Goal: Transaction & Acquisition: Subscribe to service/newsletter

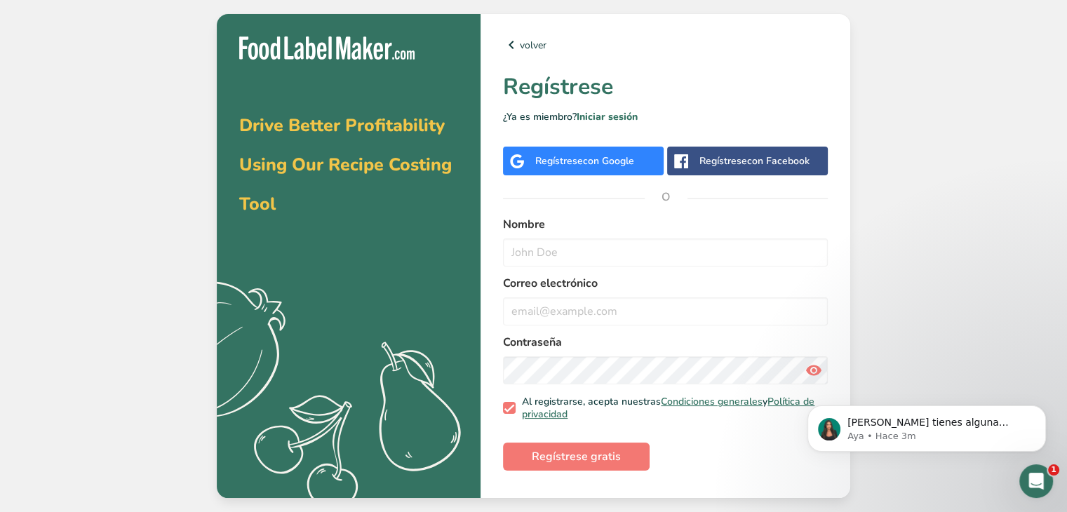
click at [600, 169] on div "Regístrese con Google" at bounding box center [583, 161] width 161 height 29
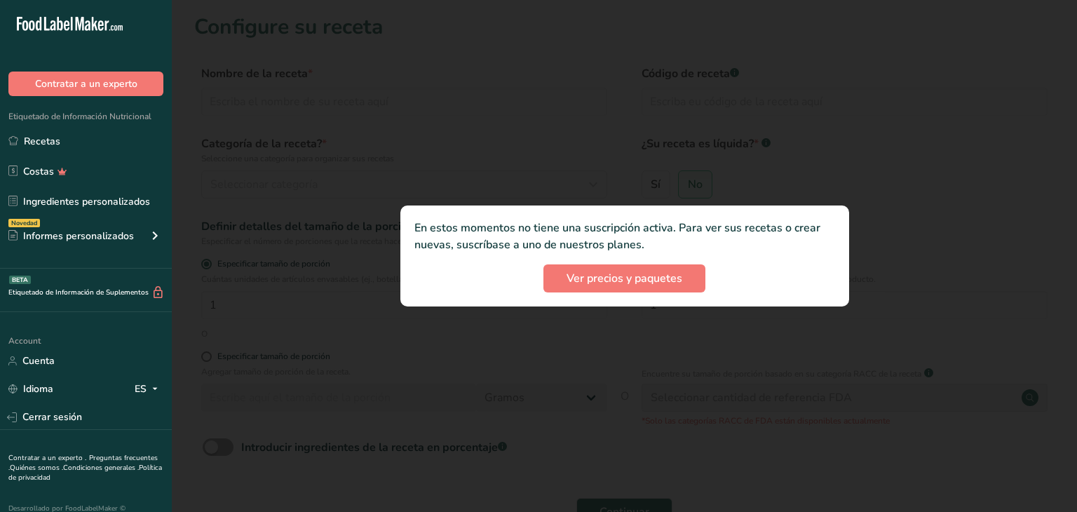
click at [1048, 168] on div at bounding box center [624, 256] width 905 height 512
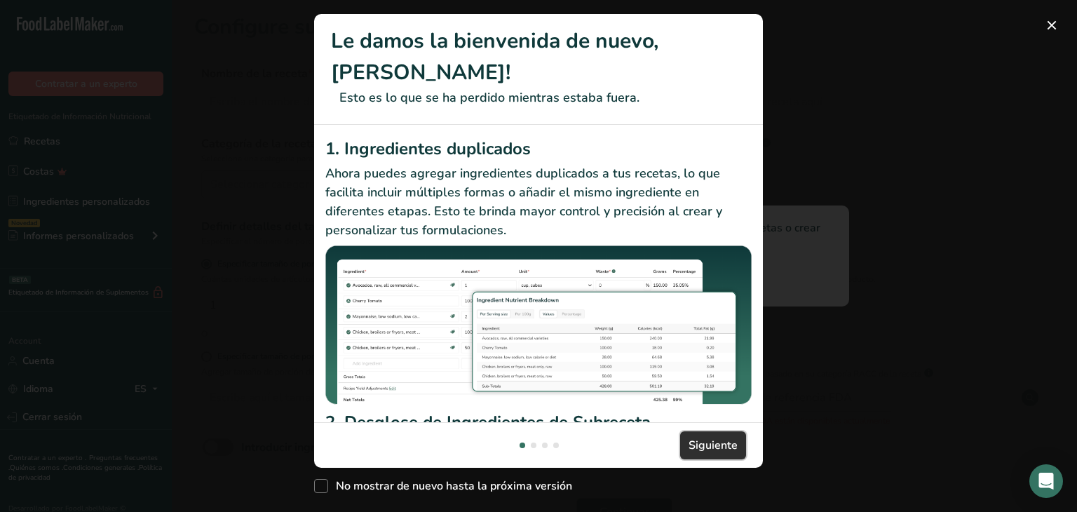
click at [709, 437] on span "Siguiente" at bounding box center [713, 445] width 49 height 17
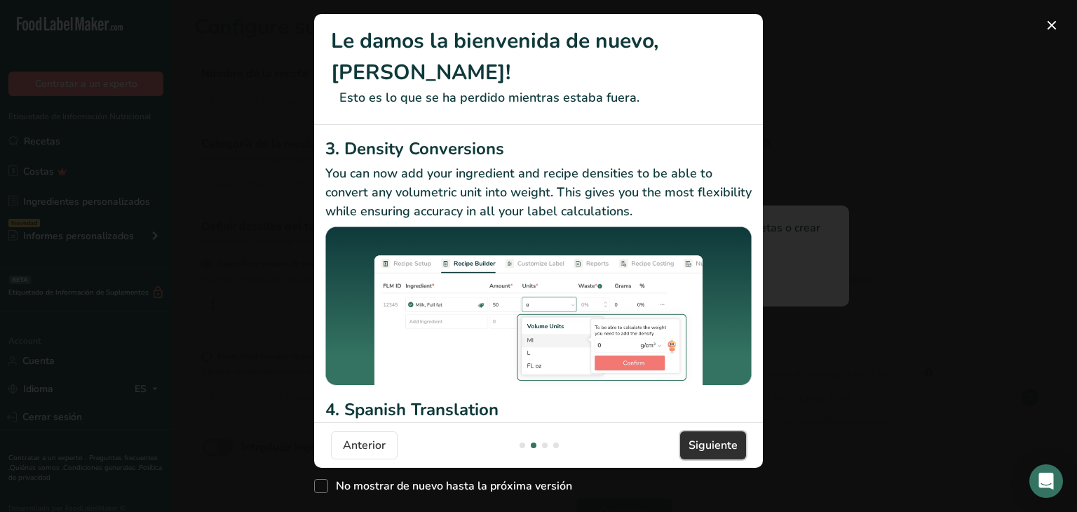
click at [709, 437] on span "Siguiente" at bounding box center [713, 445] width 49 height 17
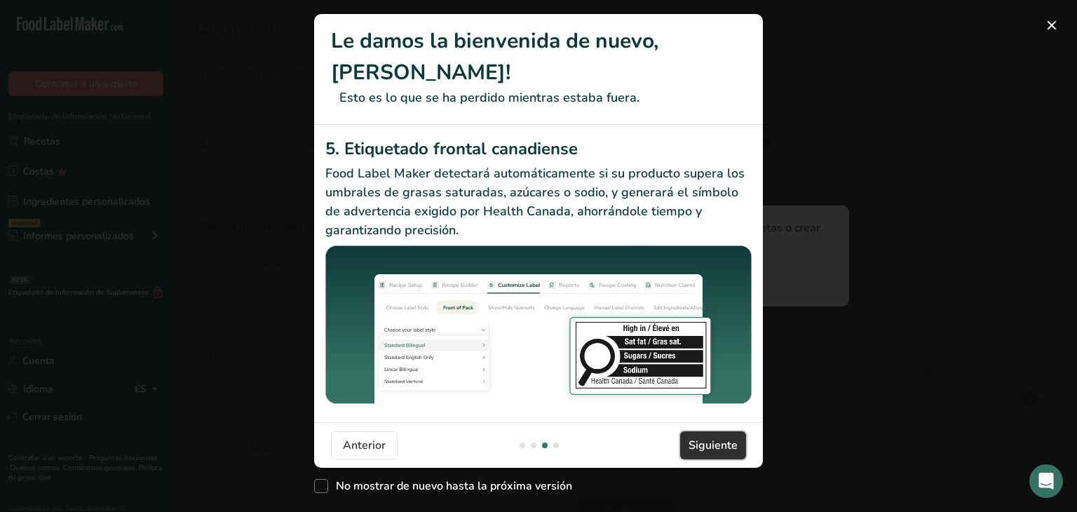
click at [709, 437] on span "Siguiente" at bounding box center [713, 445] width 49 height 17
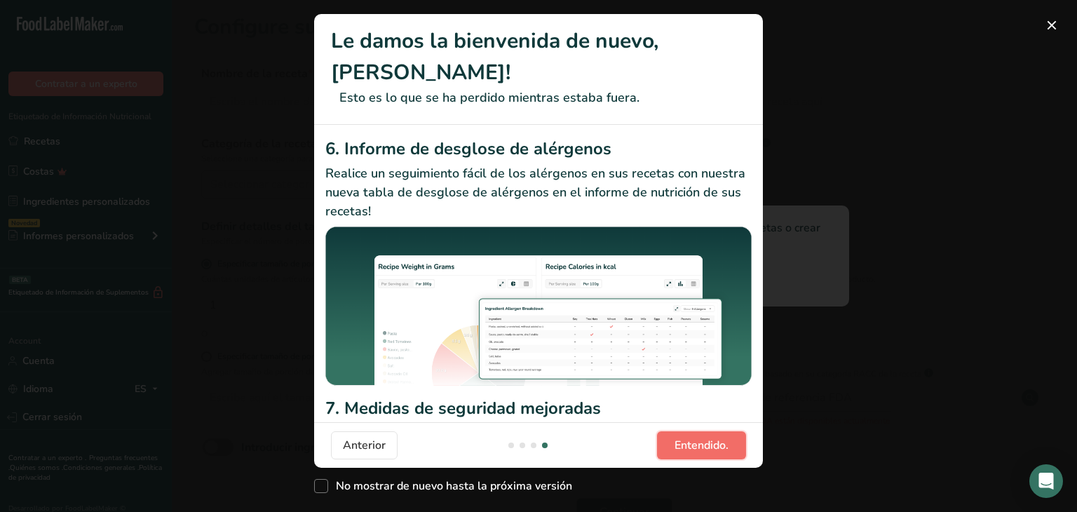
click at [709, 437] on span "Entendido." at bounding box center [702, 445] width 54 height 17
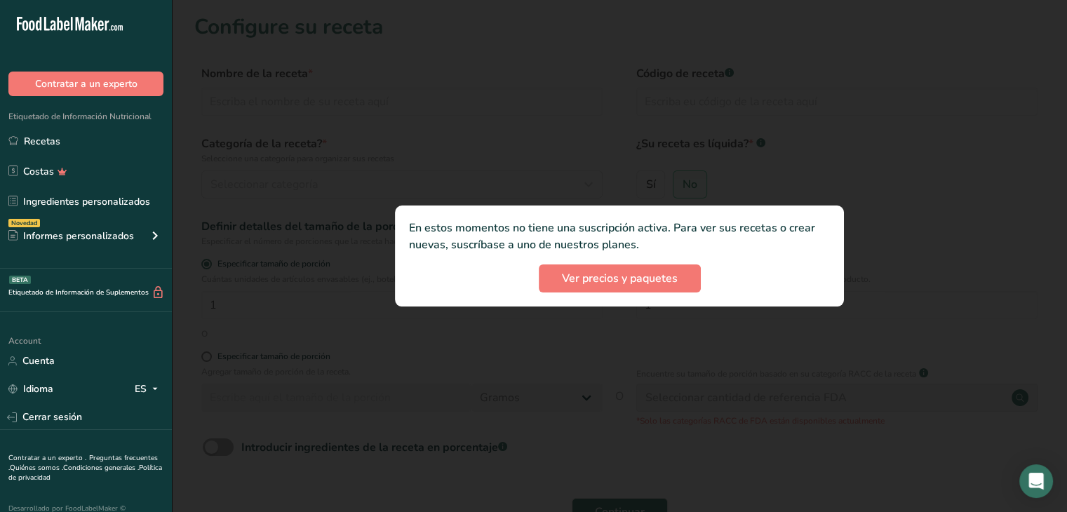
click at [651, 172] on div at bounding box center [619, 256] width 895 height 512
click at [687, 54] on div at bounding box center [619, 256] width 895 height 512
click at [76, 144] on link "Recetas" at bounding box center [86, 141] width 172 height 27
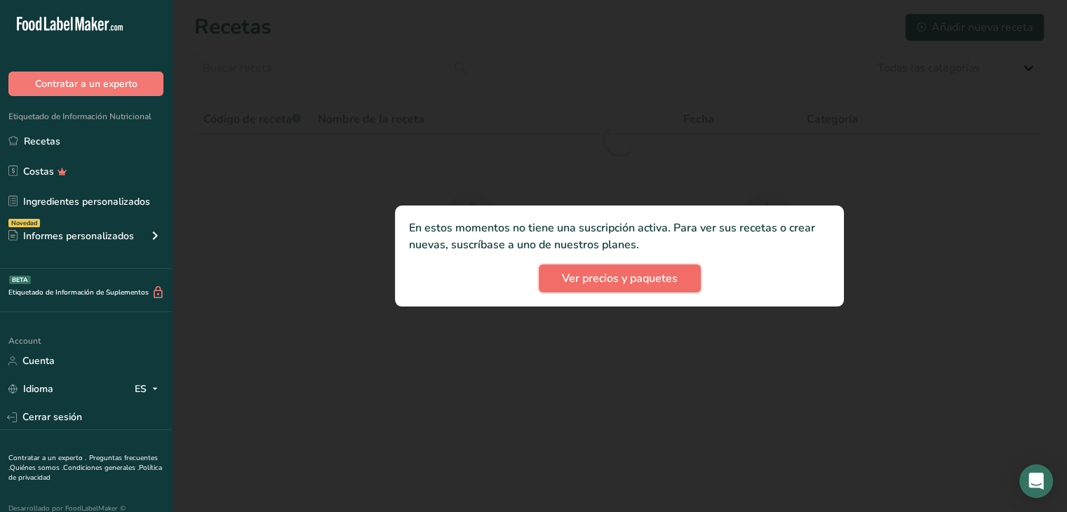
click at [645, 270] on span "Ver precios y paquetes" at bounding box center [620, 278] width 116 height 17
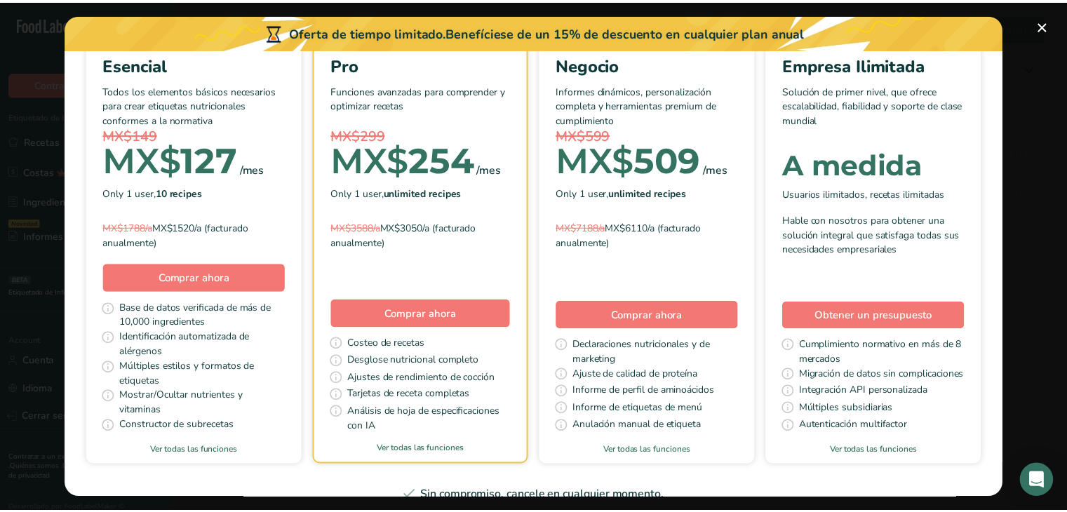
scroll to position [128, 0]
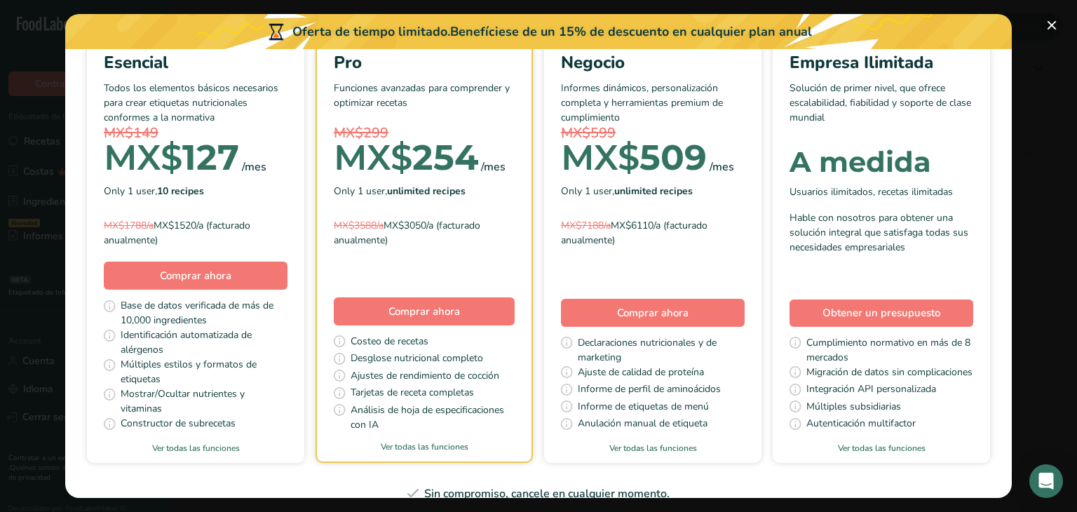
click at [1055, 23] on button "Pick Your Pricing Plan Modal" at bounding box center [1052, 25] width 22 height 22
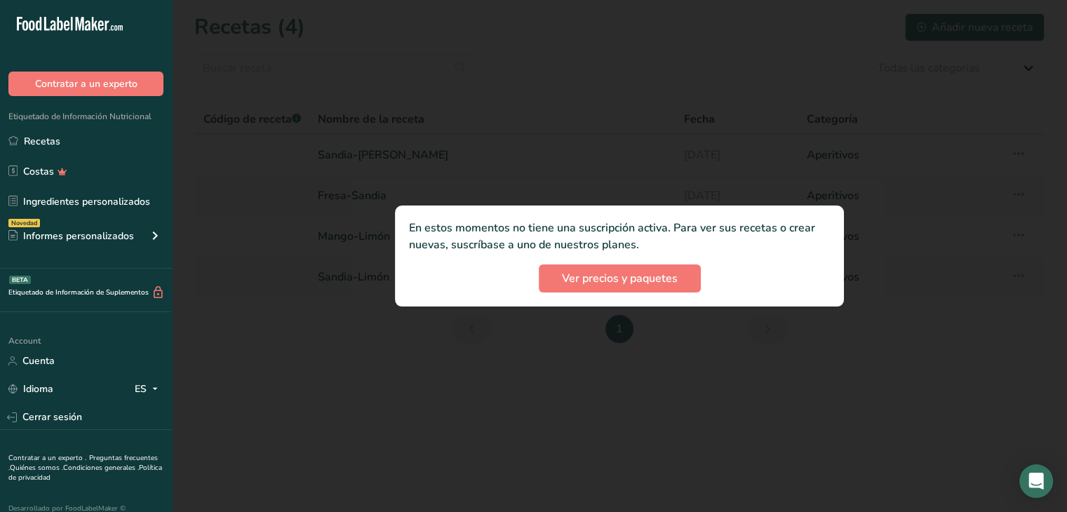
click at [526, 194] on div at bounding box center [619, 256] width 895 height 512
click at [70, 141] on link "Recetas" at bounding box center [86, 141] width 172 height 27
click at [111, 235] on div "Informes personalizados" at bounding box center [71, 236] width 126 height 15
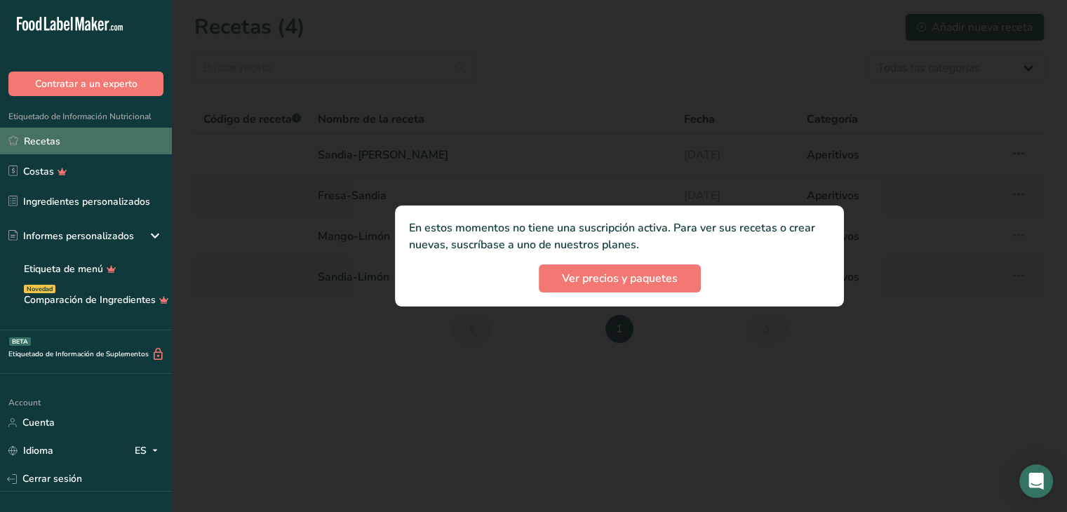
click at [81, 147] on link "Recetas" at bounding box center [86, 141] width 172 height 27
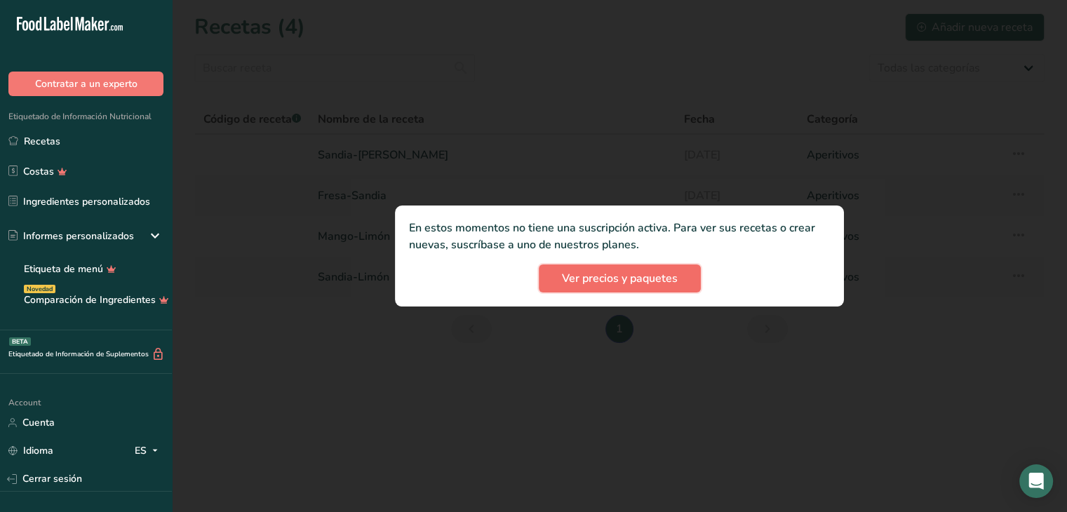
click at [577, 276] on span "Ver precios y paquetes" at bounding box center [620, 278] width 116 height 17
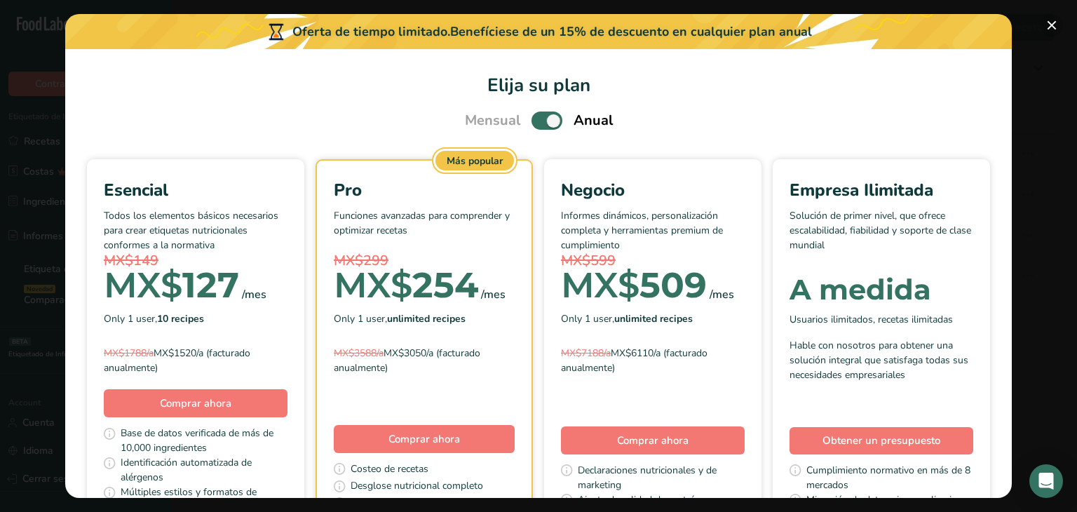
click at [1049, 20] on button "Pick Your Pricing Plan Modal" at bounding box center [1052, 25] width 22 height 22
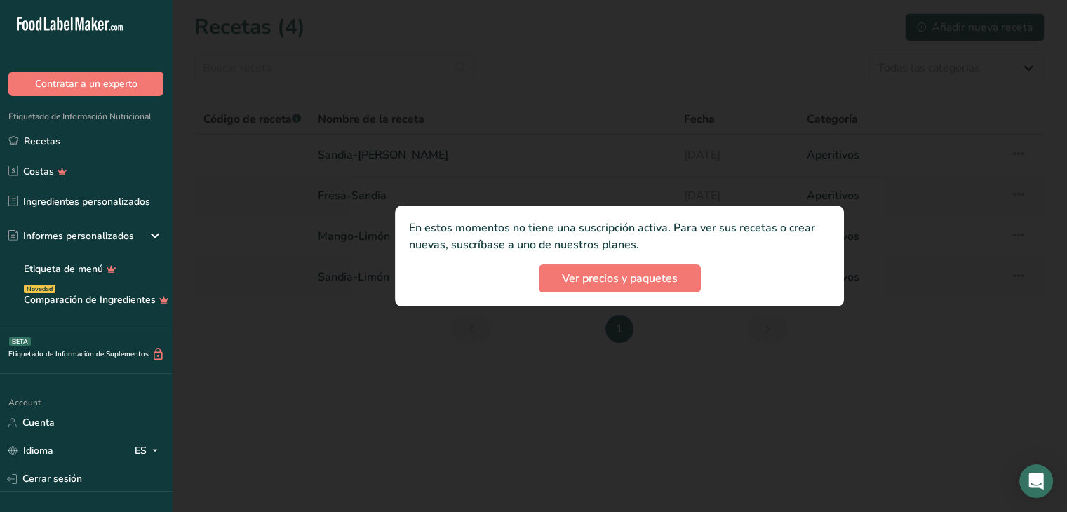
click at [746, 147] on div at bounding box center [619, 256] width 895 height 512
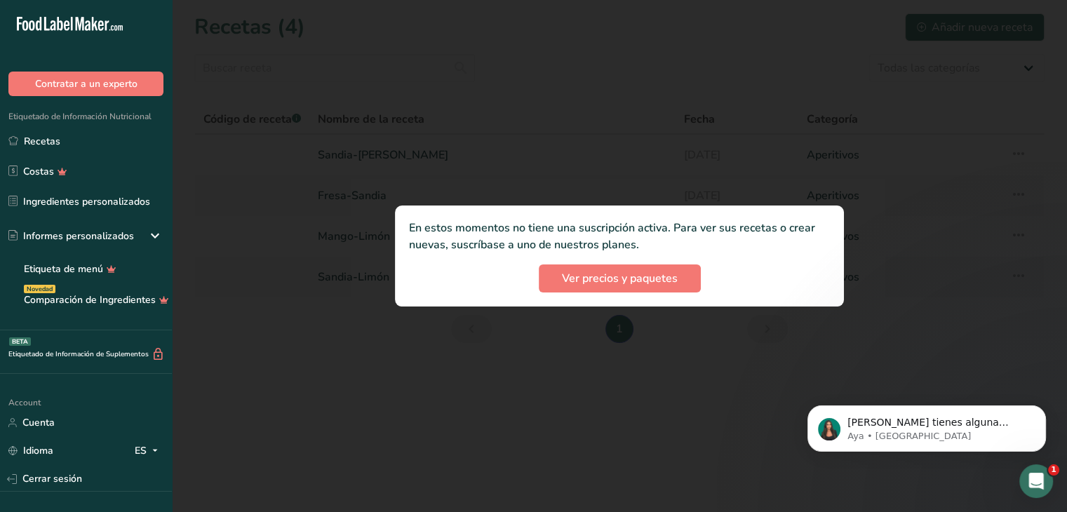
scroll to position [0, 0]
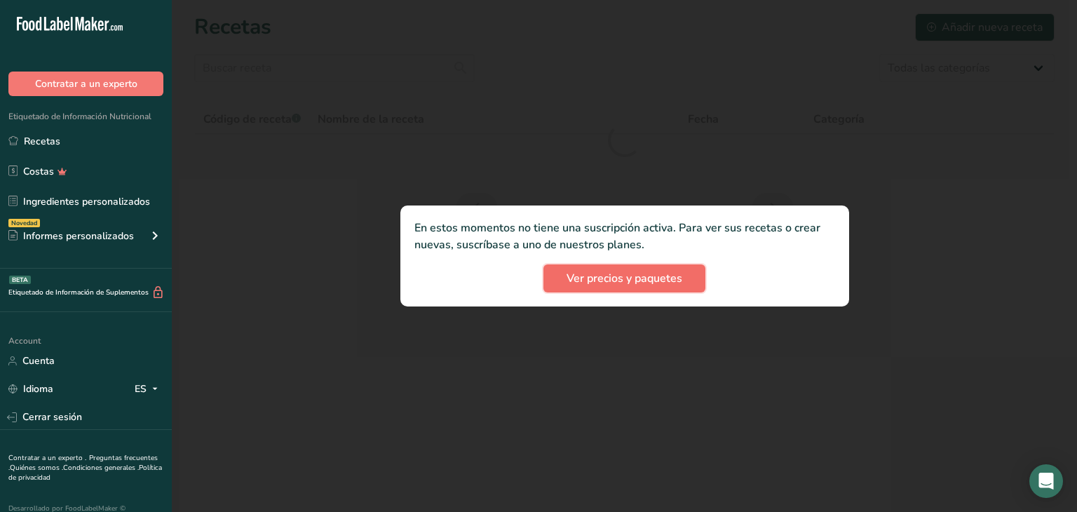
click at [640, 280] on span "Ver precios y paquetes" at bounding box center [625, 278] width 116 height 17
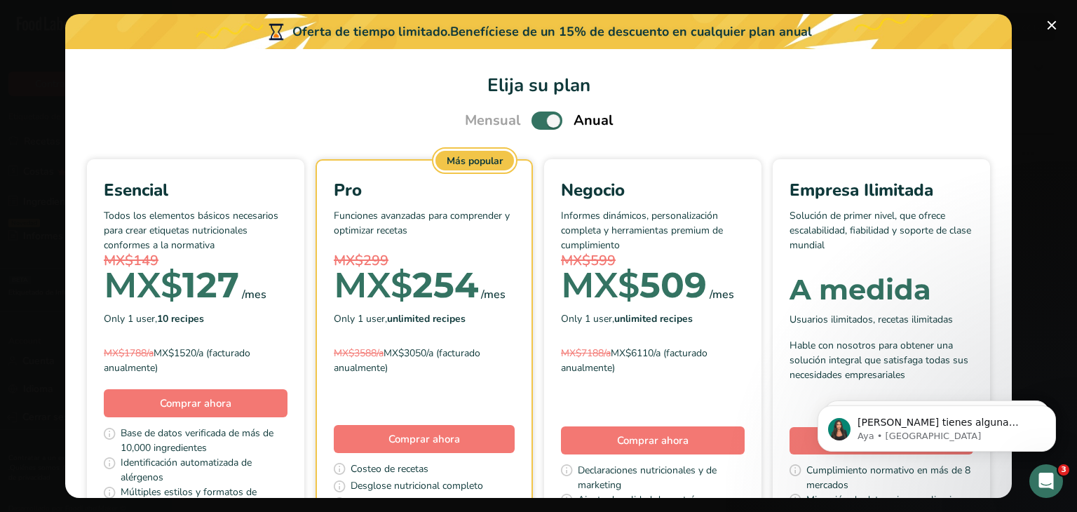
scroll to position [41, 0]
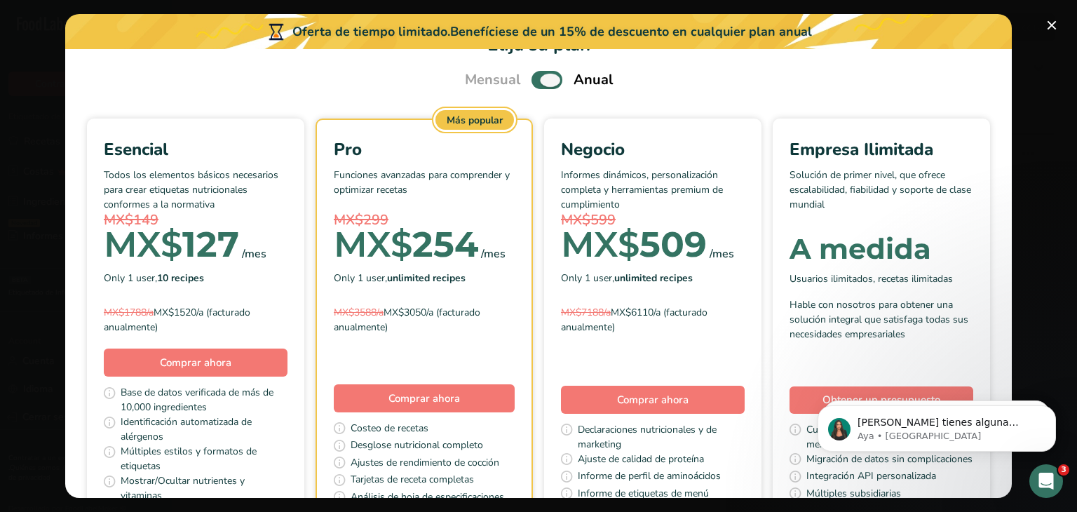
click at [546, 84] on span "Pick Your Pricing Plan Modal" at bounding box center [547, 80] width 31 height 18
click at [541, 84] on input "Pick Your Pricing Plan Modal" at bounding box center [536, 80] width 9 height 9
checkbox input "false"
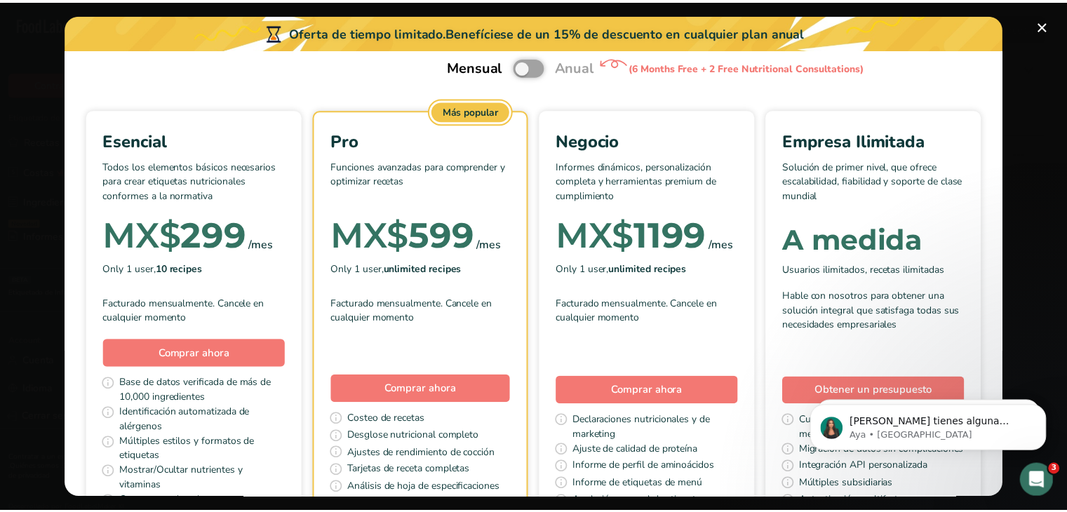
scroll to position [0, 0]
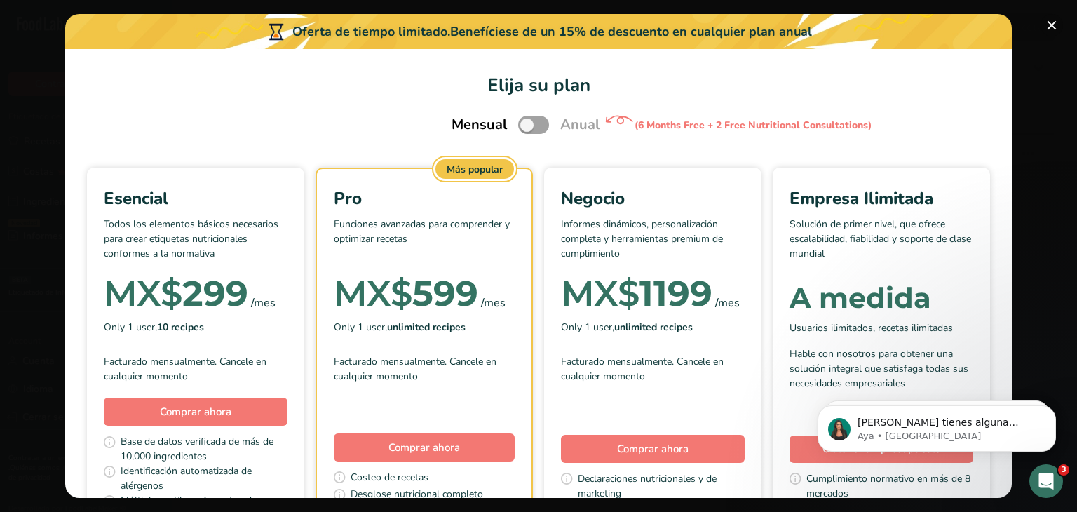
click at [1052, 25] on button "Pick Your Pricing Plan Modal" at bounding box center [1052, 25] width 22 height 22
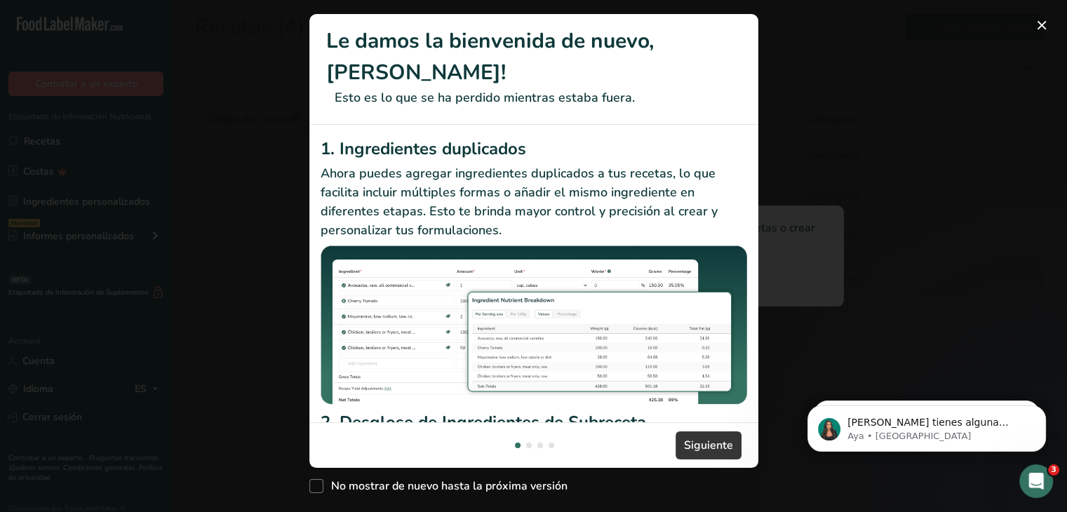
scroll to position [213, 0]
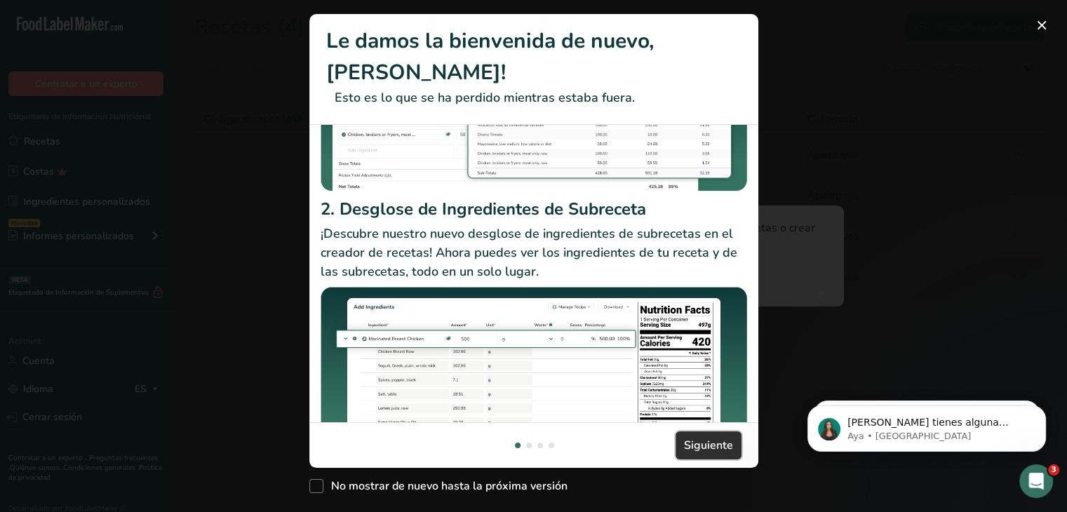
click at [714, 449] on span "Siguiente" at bounding box center [708, 445] width 49 height 17
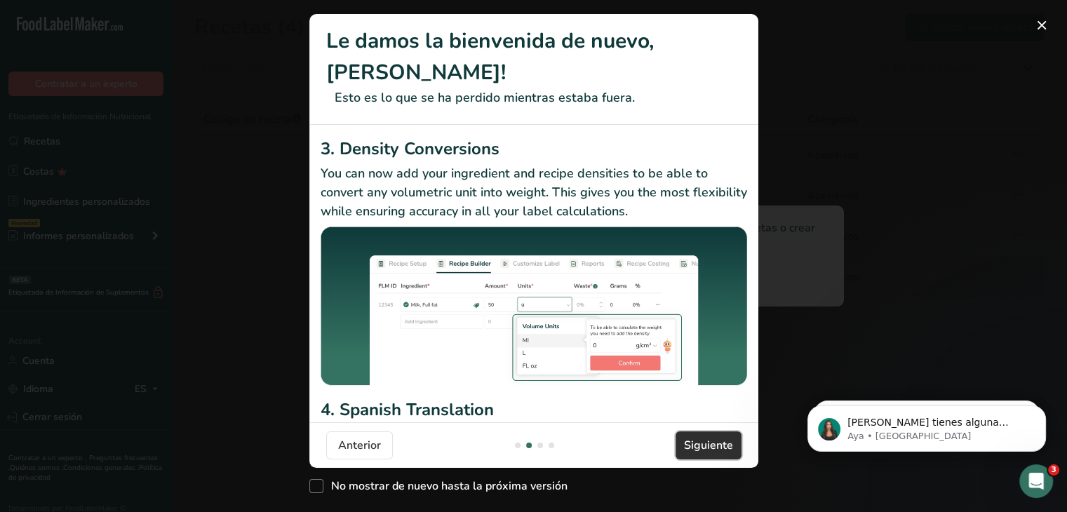
click at [714, 449] on span "Siguiente" at bounding box center [708, 445] width 49 height 17
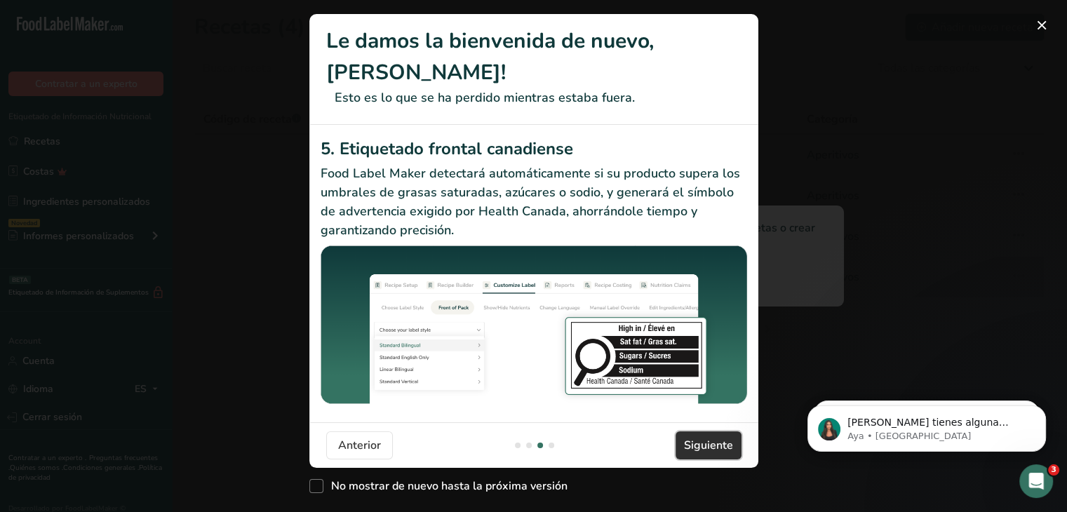
click at [714, 449] on span "Siguiente" at bounding box center [708, 445] width 49 height 17
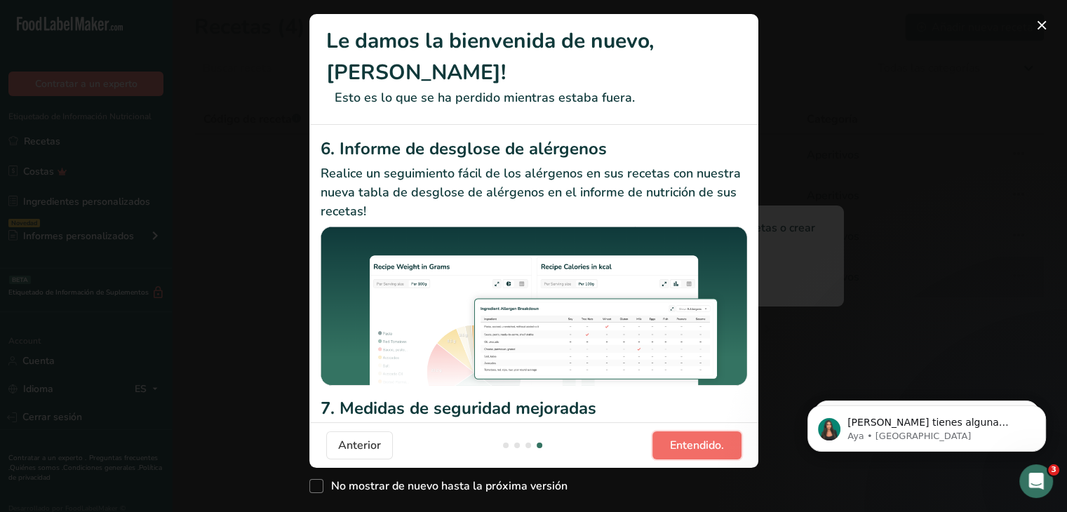
click at [714, 449] on span "Entendido." at bounding box center [697, 445] width 54 height 17
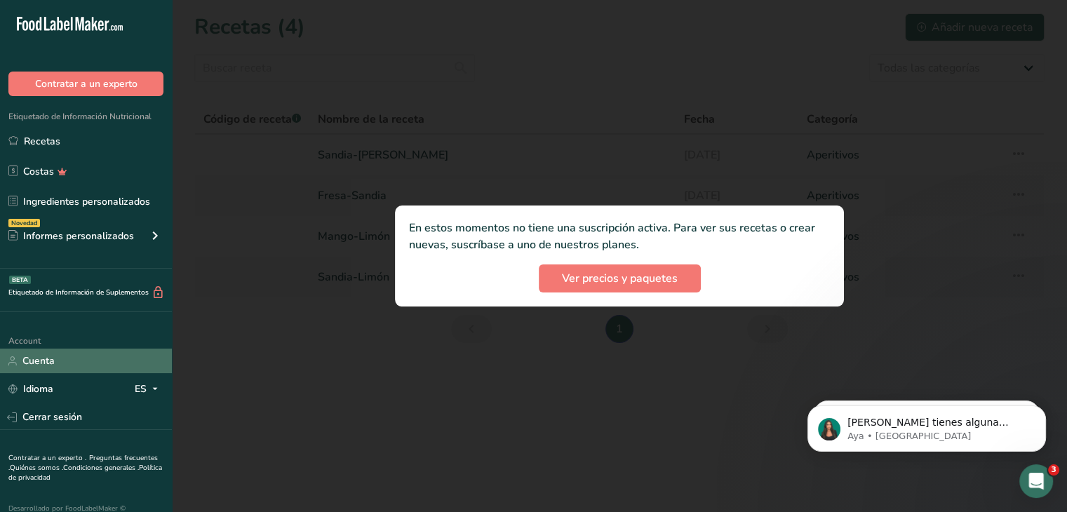
click at [42, 361] on link "Cuenta" at bounding box center [86, 361] width 172 height 25
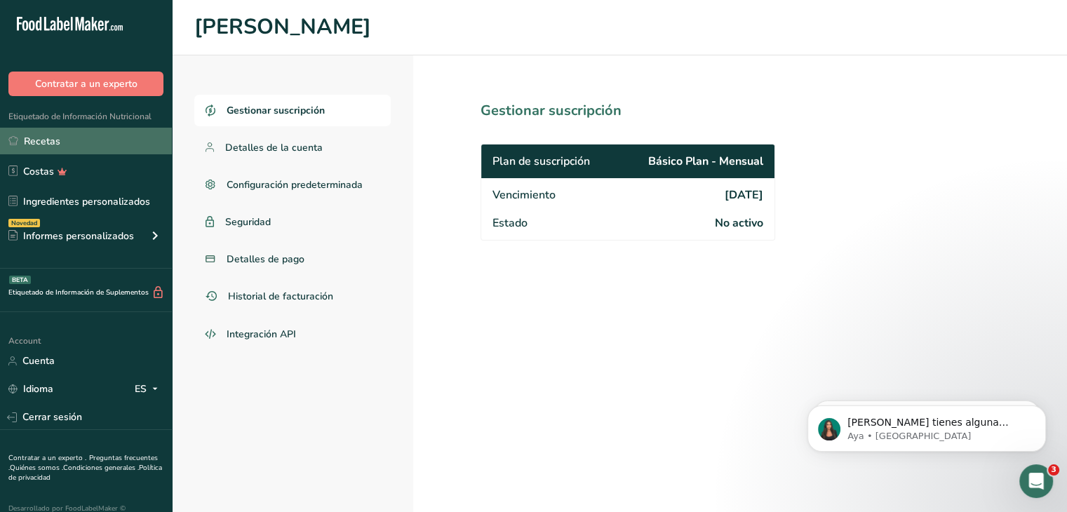
click at [69, 137] on link "Recetas" at bounding box center [86, 141] width 172 height 27
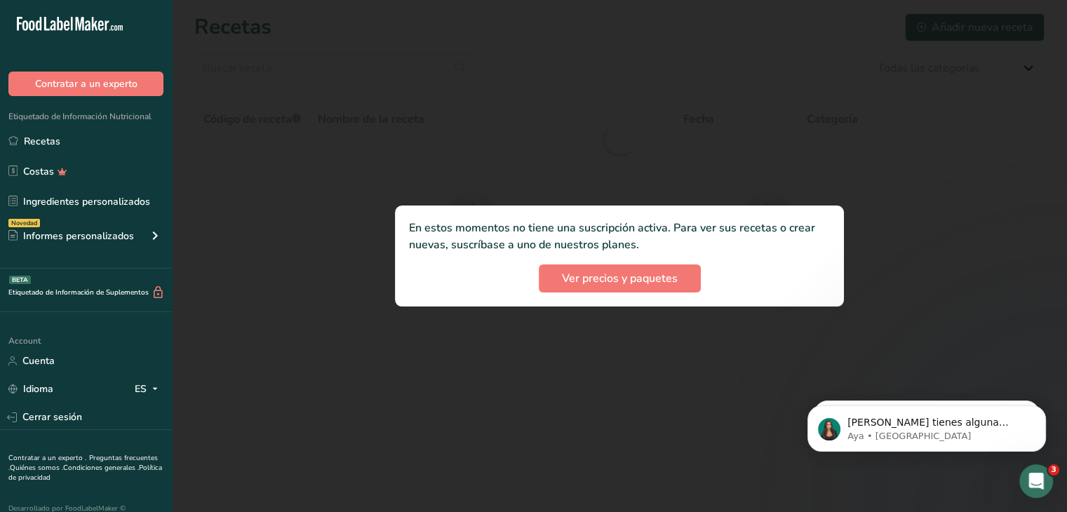
click at [384, 93] on div at bounding box center [619, 256] width 895 height 512
click at [387, 119] on div at bounding box center [619, 256] width 895 height 512
